Goal: Task Accomplishment & Management: Manage account settings

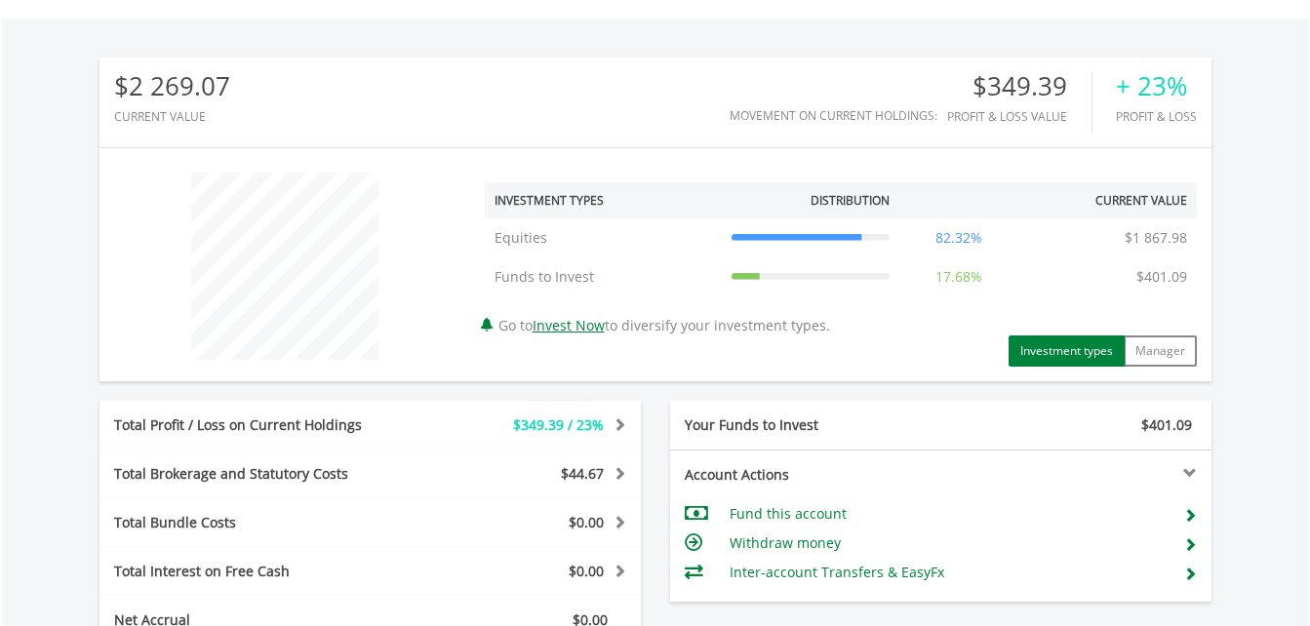
scroll to position [1024, 0]
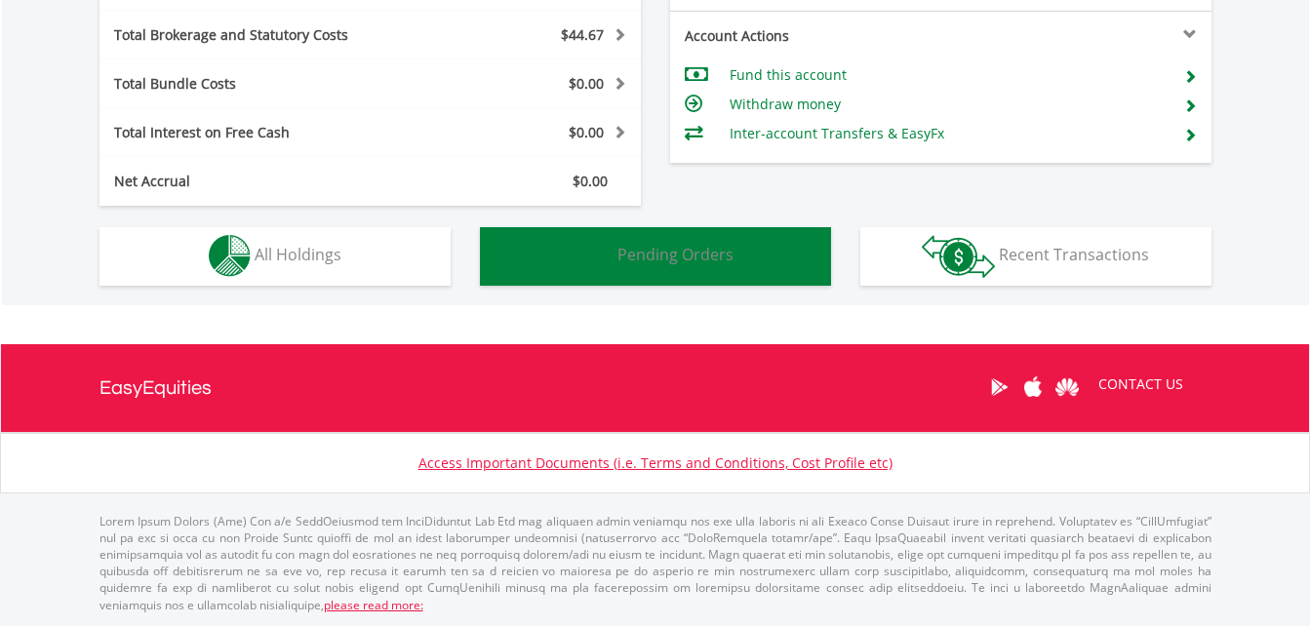
click at [670, 250] on span "Pending Orders" at bounding box center [675, 254] width 116 height 21
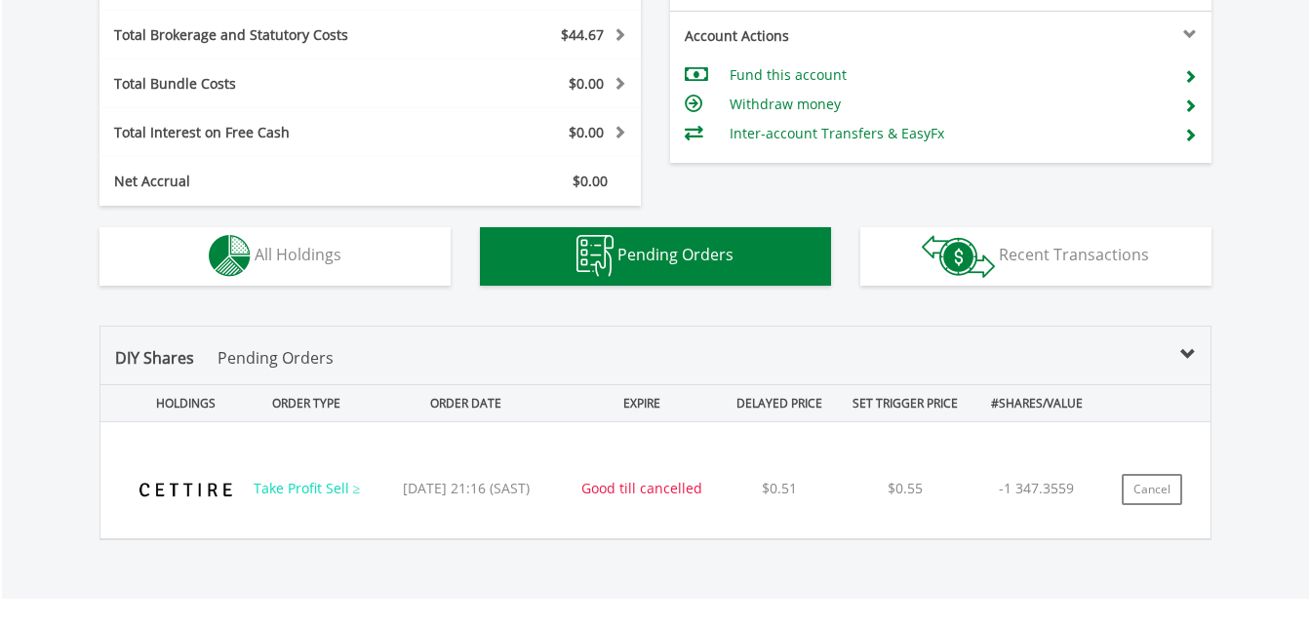
scroll to position [1252, 0]
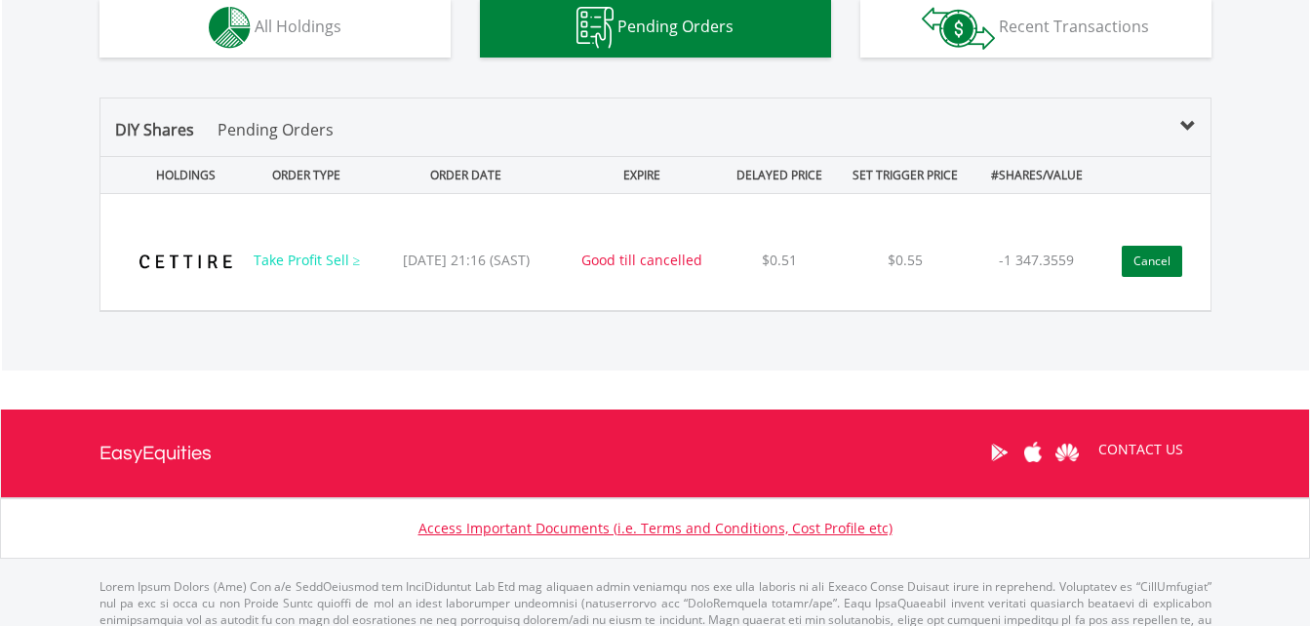
click at [1161, 265] on button "Cancel" at bounding box center [1152, 261] width 60 height 31
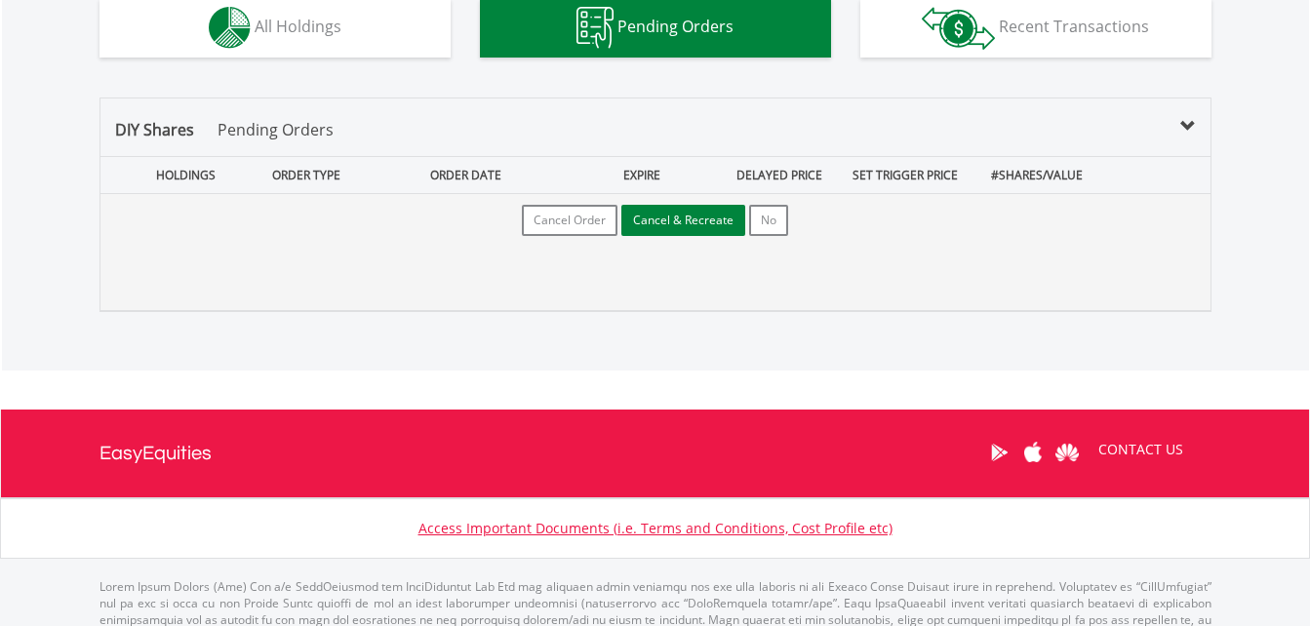
click at [714, 226] on button "Cancel & Recreate" at bounding box center [683, 220] width 124 height 31
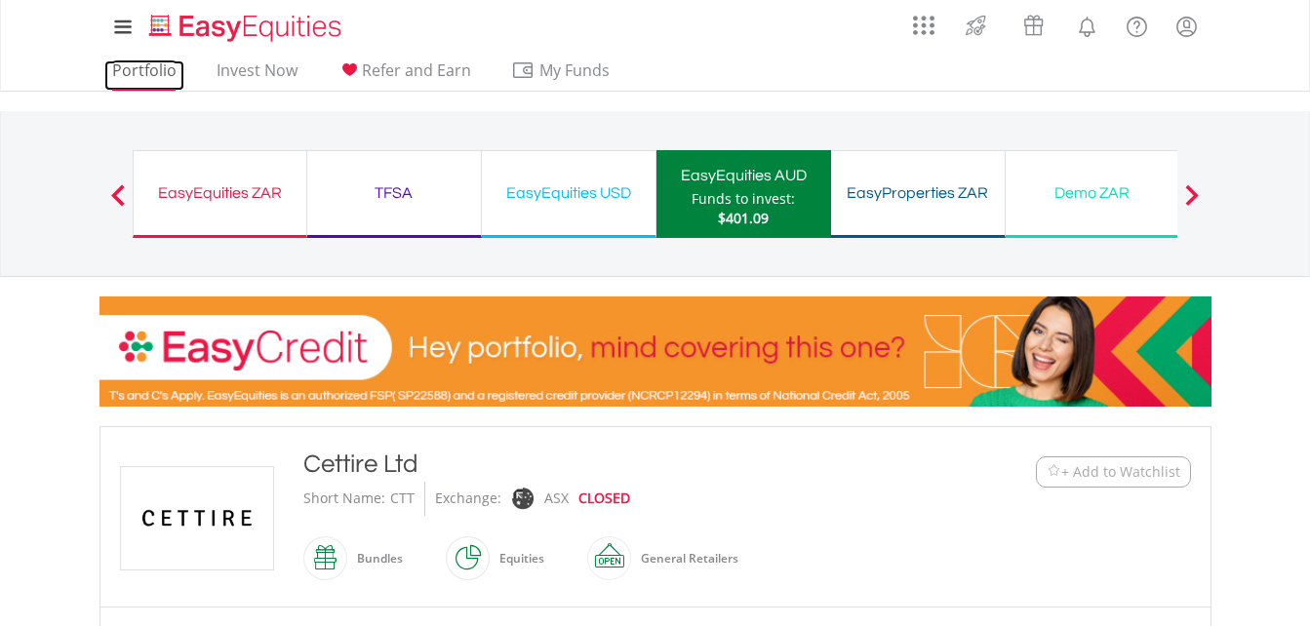
click at [121, 71] on link "Portfolio" at bounding box center [144, 75] width 80 height 30
